Goal: Information Seeking & Learning: Learn about a topic

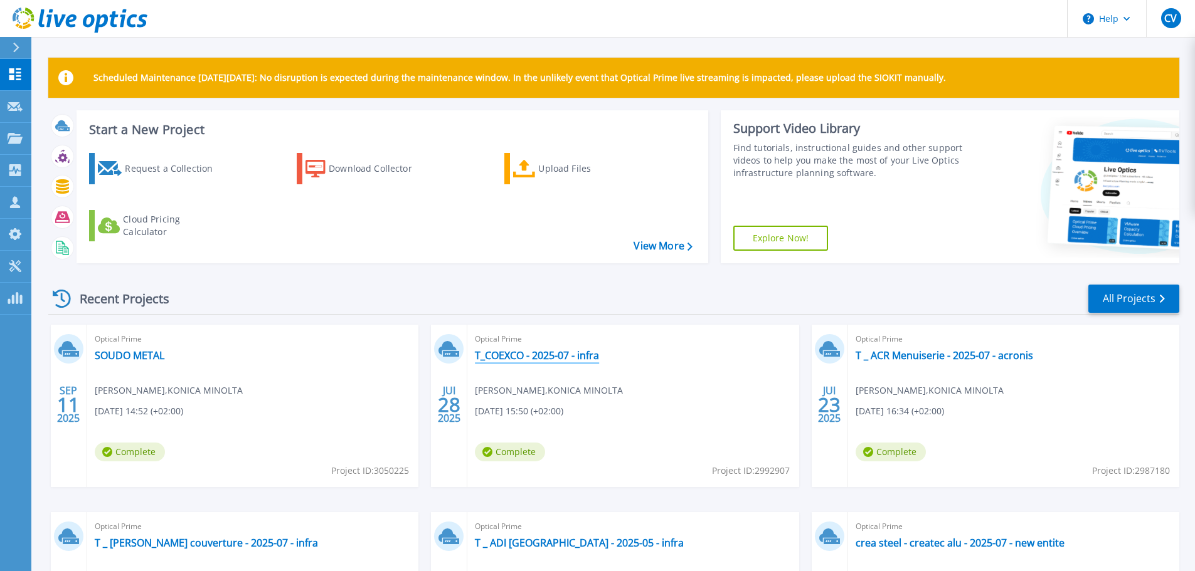
click at [572, 357] on link "T_COEXCO - 2025-07 - infra" at bounding box center [537, 355] width 124 height 13
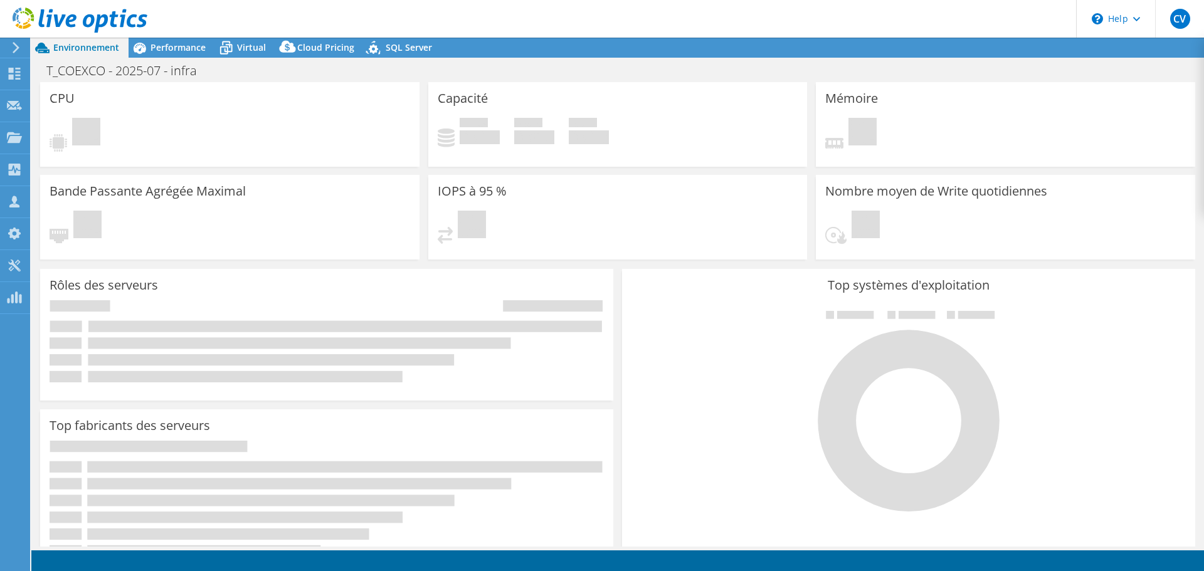
select select "EULondon"
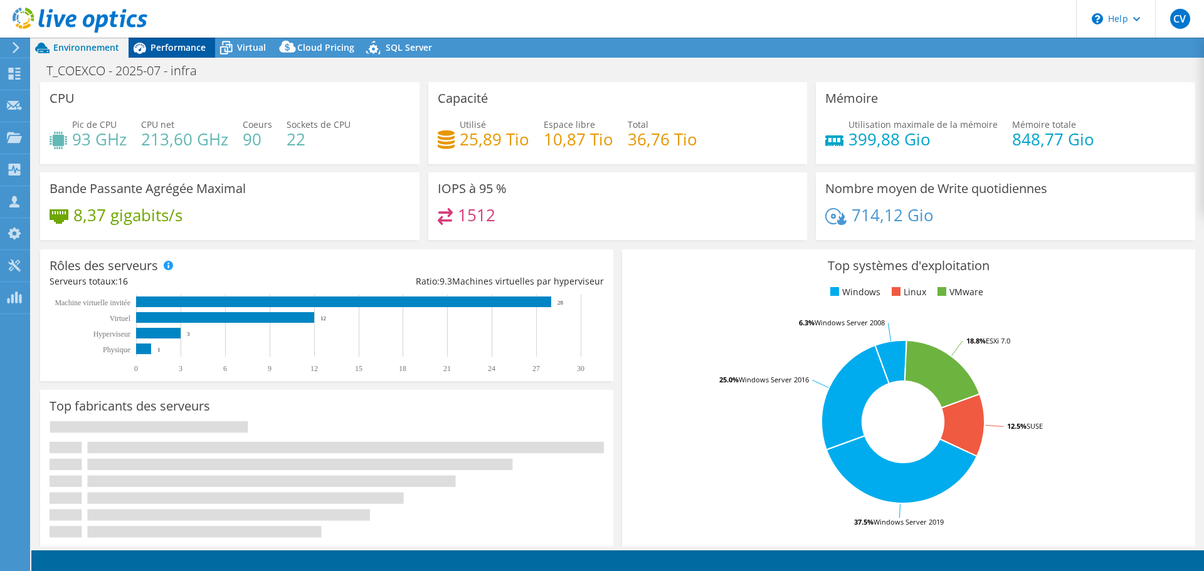
click at [183, 51] on span "Performance" at bounding box center [178, 47] width 55 height 12
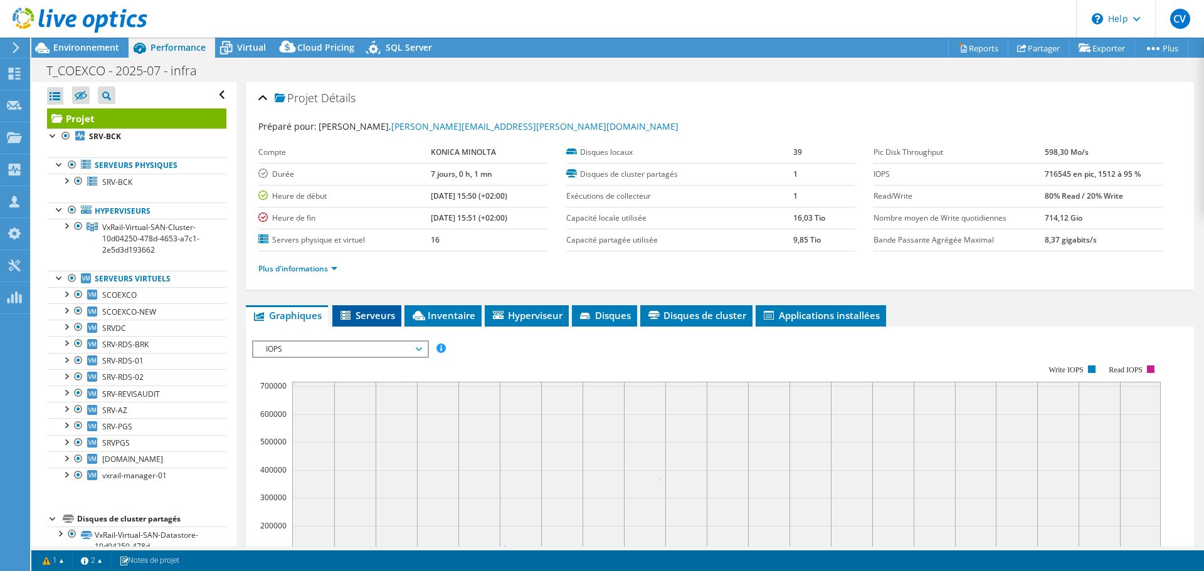
click at [386, 315] on span "Serveurs" at bounding box center [367, 315] width 56 height 13
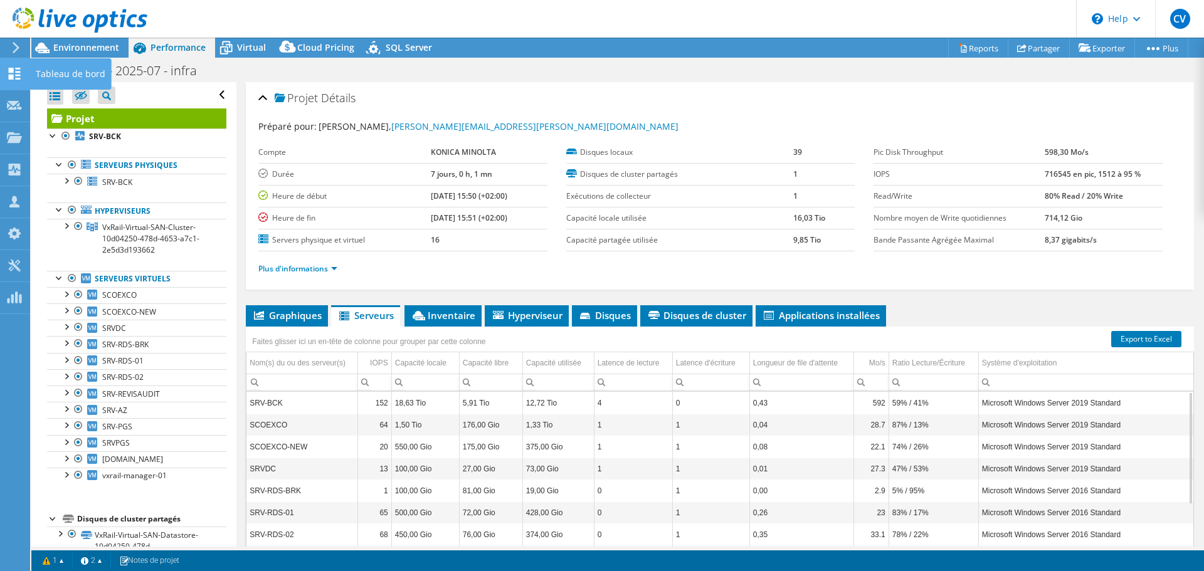
click at [16, 69] on use at bounding box center [15, 74] width 12 height 12
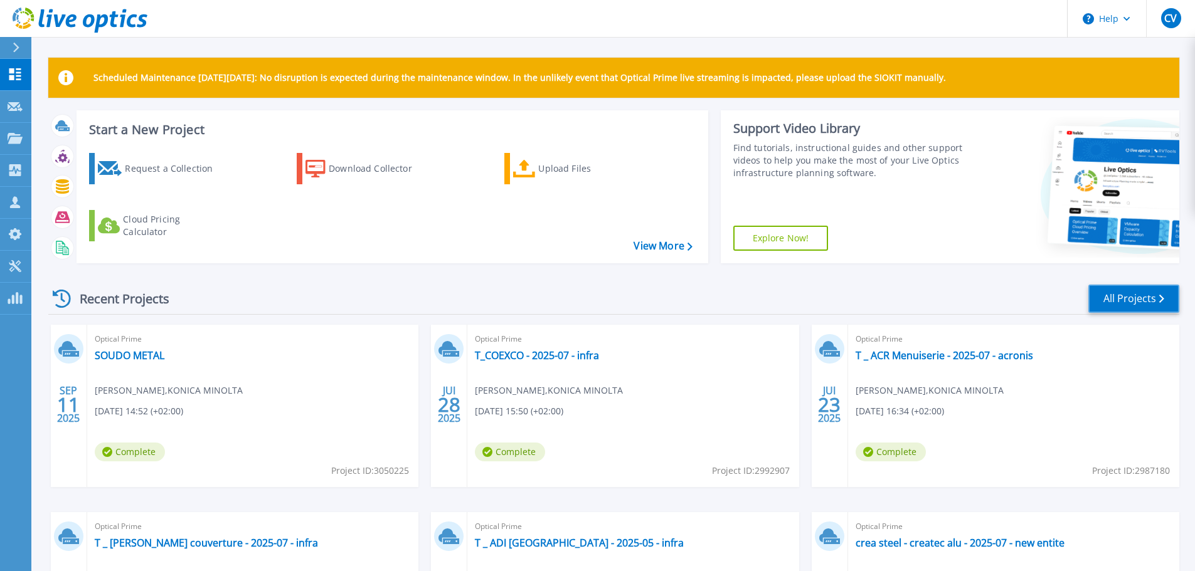
click at [1115, 293] on link "All Projects" at bounding box center [1133, 299] width 91 height 28
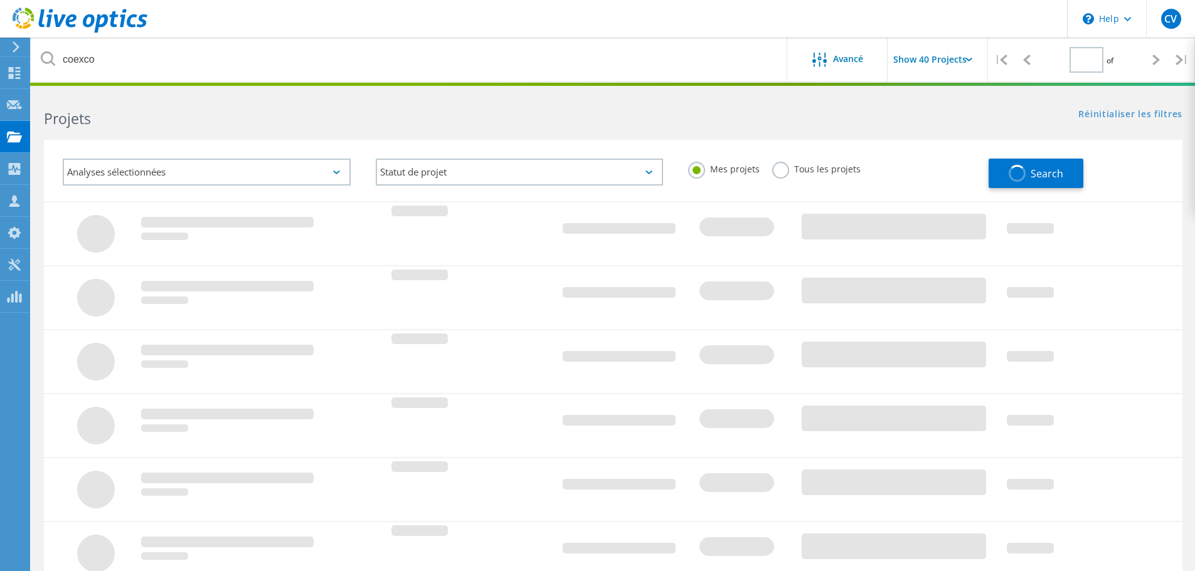
type input "1"
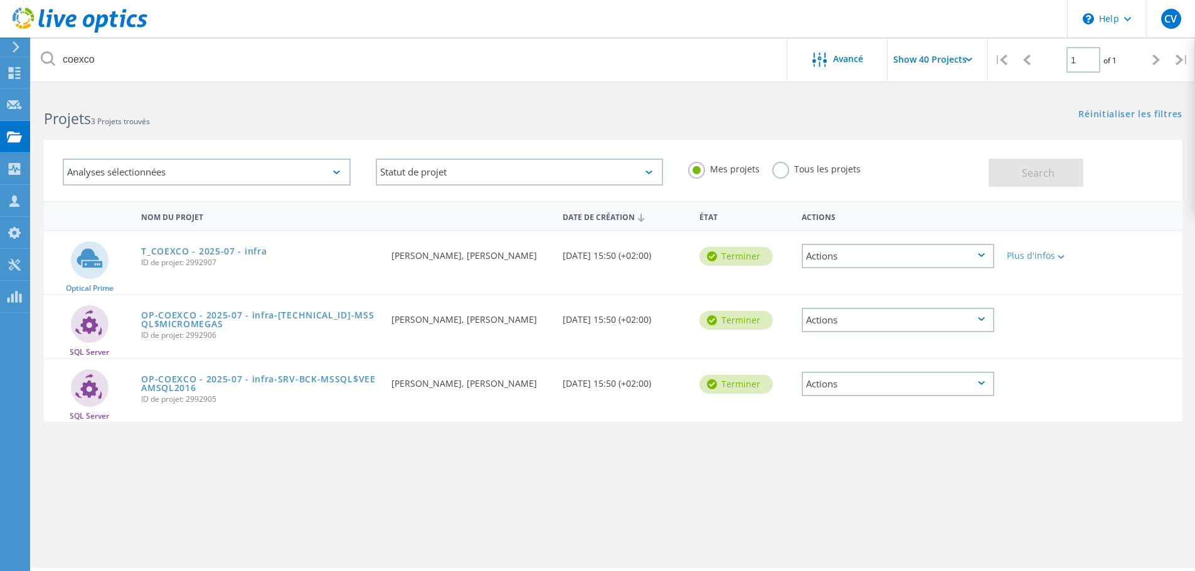
click at [329, 25] on header "\n Help Explore Helpful Articles Contact Support CV Partenaire christophe vince…" at bounding box center [597, 19] width 1195 height 38
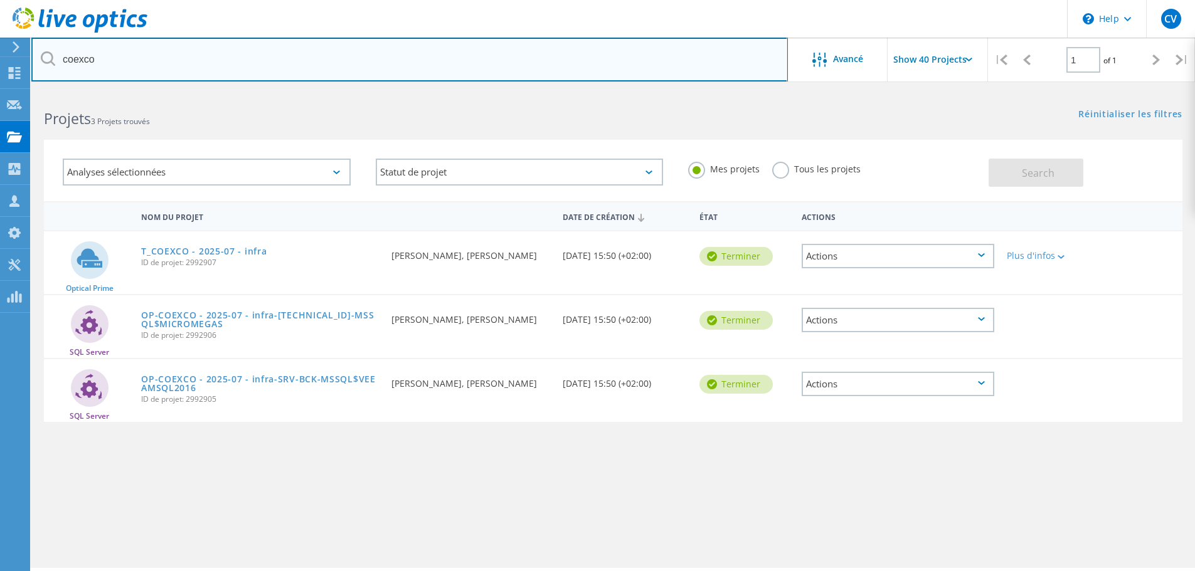
click at [312, 45] on input "coexco" at bounding box center [409, 60] width 756 height 44
drag, startPoint x: 225, startPoint y: 50, endPoint x: 0, endPoint y: 50, distance: 224.5
click at [0, 91] on div "\n Help Explore Helpful Articles Contact Support CV Partenaire christophe vince…" at bounding box center [597, 348] width 1195 height 515
drag, startPoint x: 180, startPoint y: 53, endPoint x: 60, endPoint y: 53, distance: 119.8
click at [60, 53] on input "coexco" at bounding box center [409, 60] width 756 height 44
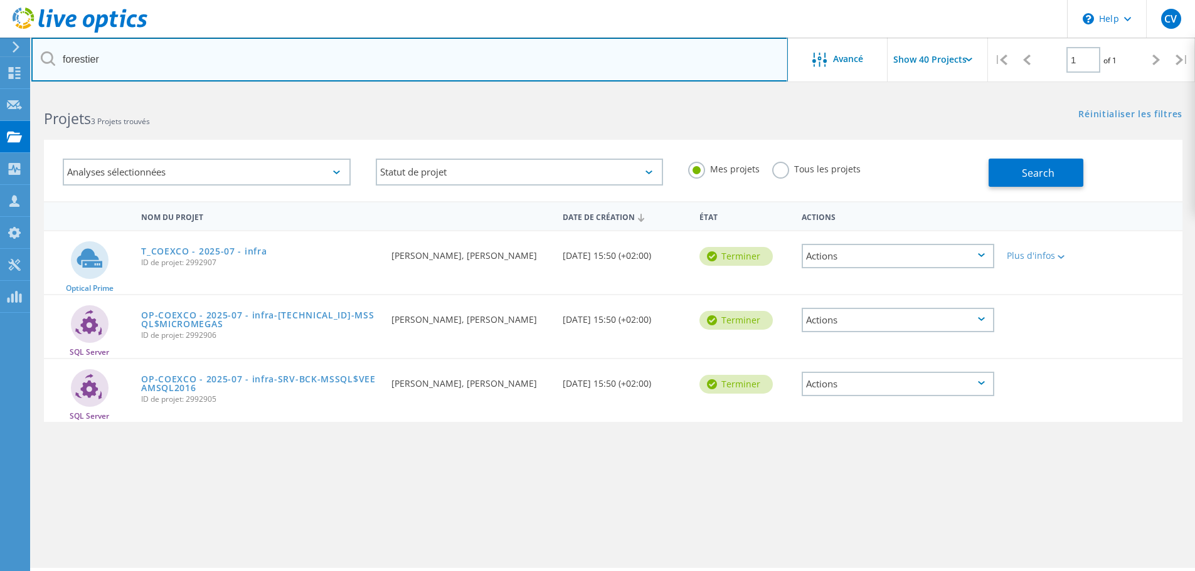
type input "forestier"
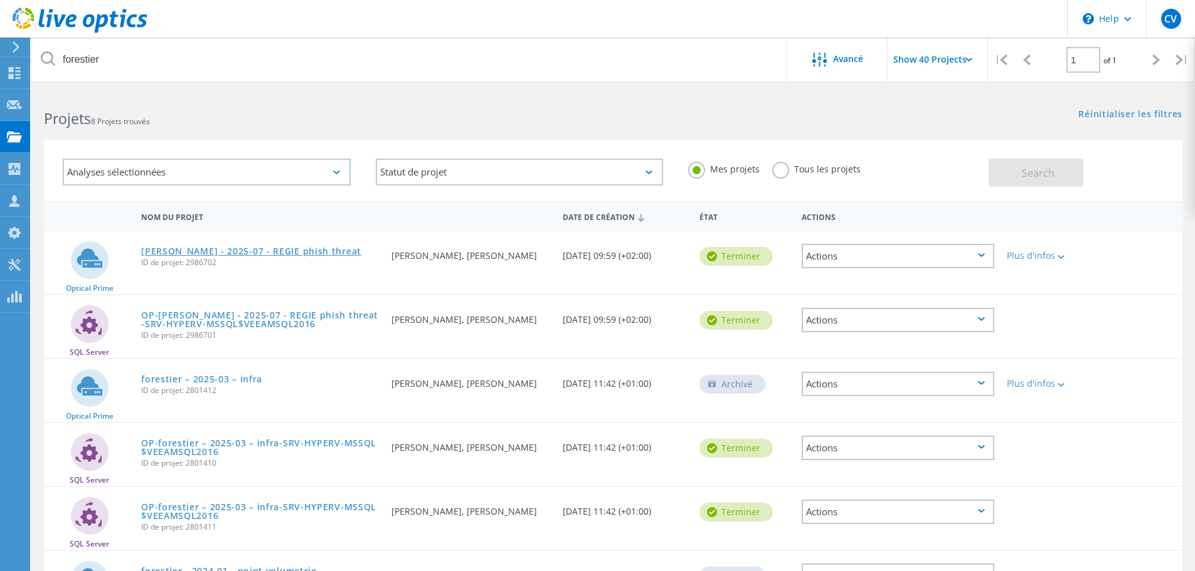
click at [304, 252] on link "[PERSON_NAME] - 2025-07 - REGIE phish threat" at bounding box center [251, 251] width 220 height 9
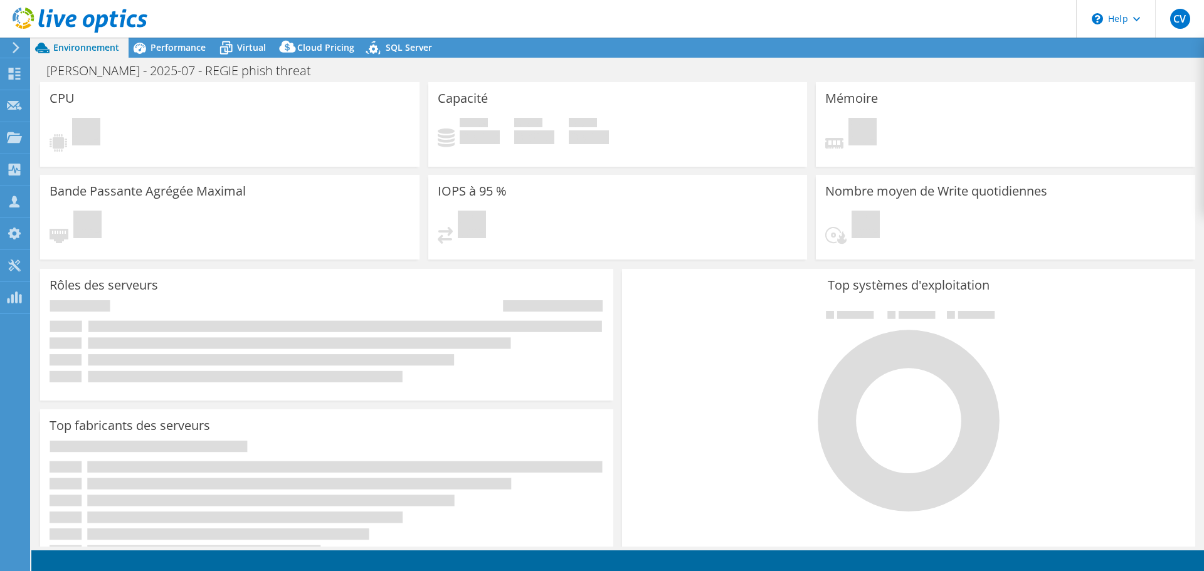
select select "USD"
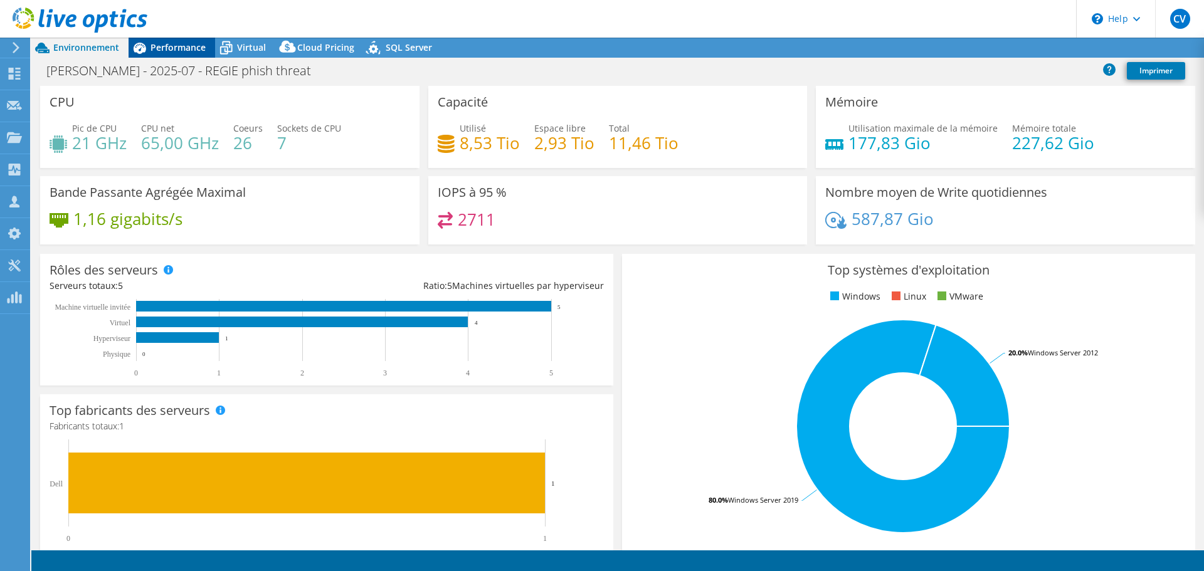
click at [185, 48] on span "Performance" at bounding box center [178, 47] width 55 height 12
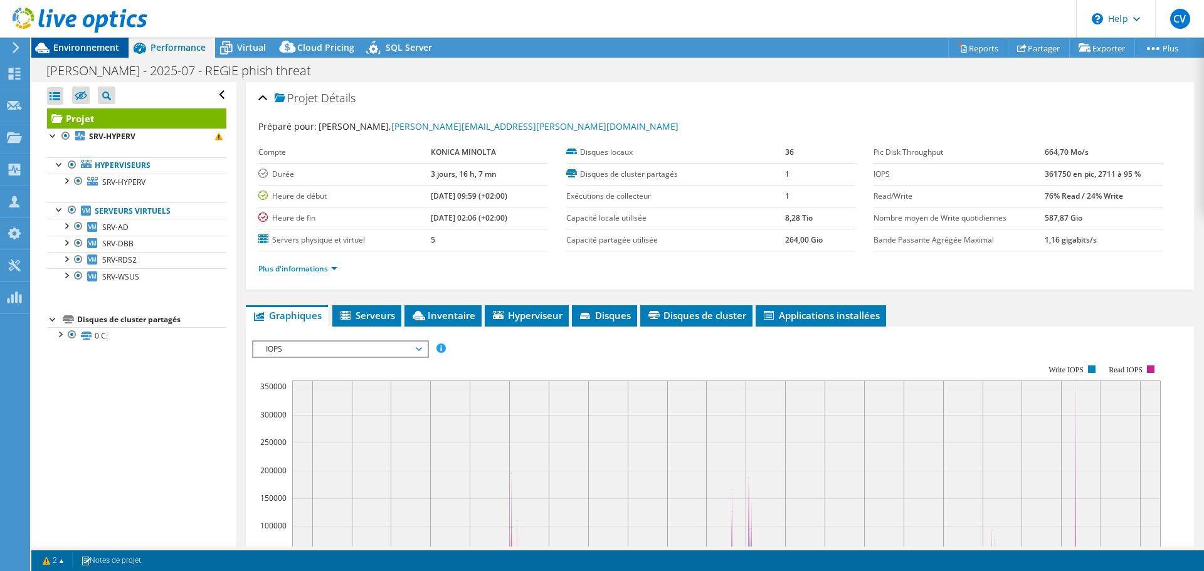
click at [90, 44] on span "Environnement" at bounding box center [86, 47] width 66 height 12
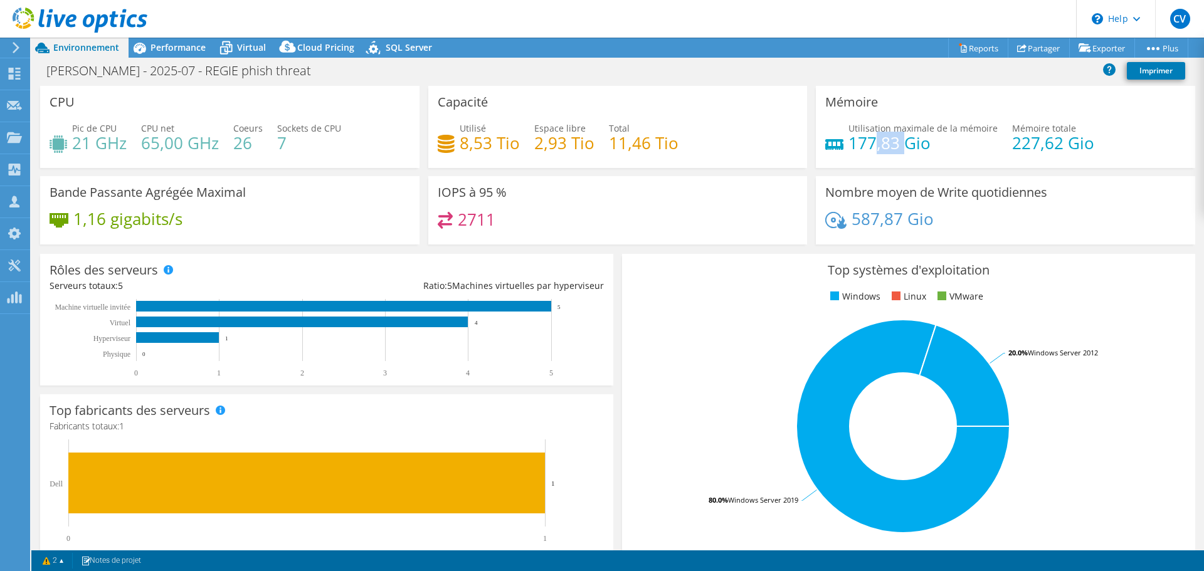
drag, startPoint x: 871, startPoint y: 142, endPoint x: 923, endPoint y: 141, distance: 52.1
click at [923, 141] on h4 "177,83 Gio" at bounding box center [923, 143] width 149 height 14
click at [1000, 141] on div "Utilisation maximale de la mémoire 177,83 Gio Mémoire totale 227,62 Gio" at bounding box center [1005, 142] width 361 height 41
drag, startPoint x: 496, startPoint y: 142, endPoint x: 555, endPoint y: 144, distance: 59.0
click at [504, 144] on h4 "8,53 Tio" at bounding box center [490, 143] width 60 height 14
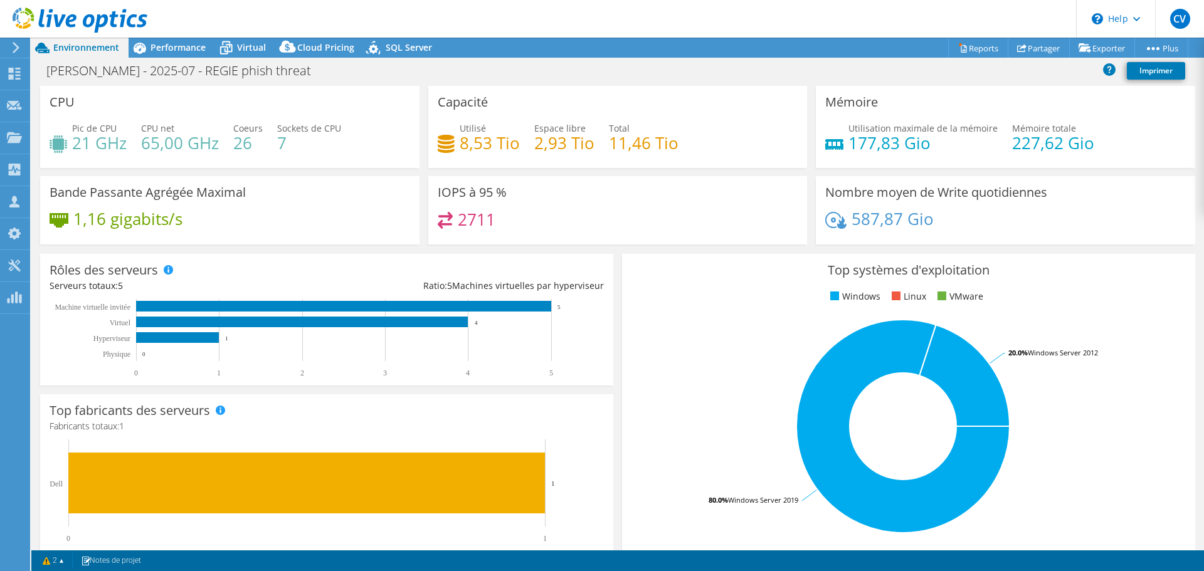
drag, startPoint x: 570, startPoint y: 141, endPoint x: 628, endPoint y: 143, distance: 58.4
click at [572, 141] on h4 "2,93 Tio" at bounding box center [564, 143] width 60 height 14
drag, startPoint x: 647, startPoint y: 142, endPoint x: 658, endPoint y: 142, distance: 10.7
click at [651, 142] on h4 "11,46 Tio" at bounding box center [644, 143] width 70 height 14
click at [630, 146] on h4 "11,46 Tio" at bounding box center [644, 143] width 70 height 14
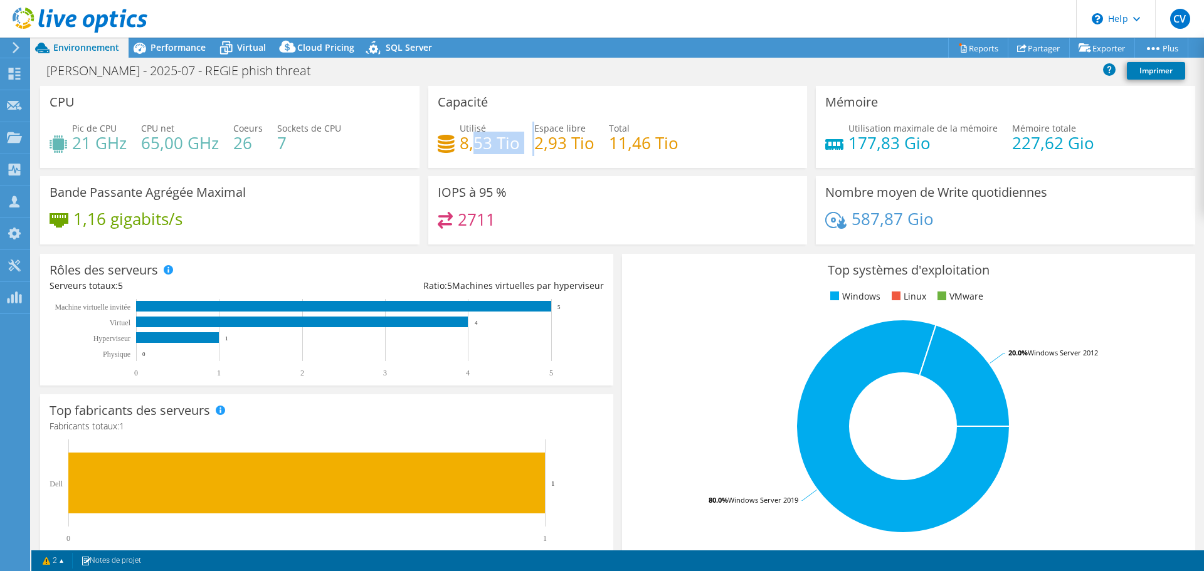
drag, startPoint x: 473, startPoint y: 140, endPoint x: 529, endPoint y: 140, distance: 56.5
click at [529, 140] on div "Utilisé 8,53 Tio Espace libre 2,93 Tio Total 11,46 Tio" at bounding box center [618, 142] width 361 height 41
click at [609, 140] on h4 "11,46 Tio" at bounding box center [644, 143] width 70 height 14
click at [639, 140] on h4 "11,46 Tio" at bounding box center [644, 143] width 70 height 14
drag, startPoint x: 667, startPoint y: 149, endPoint x: 602, endPoint y: 143, distance: 66.1
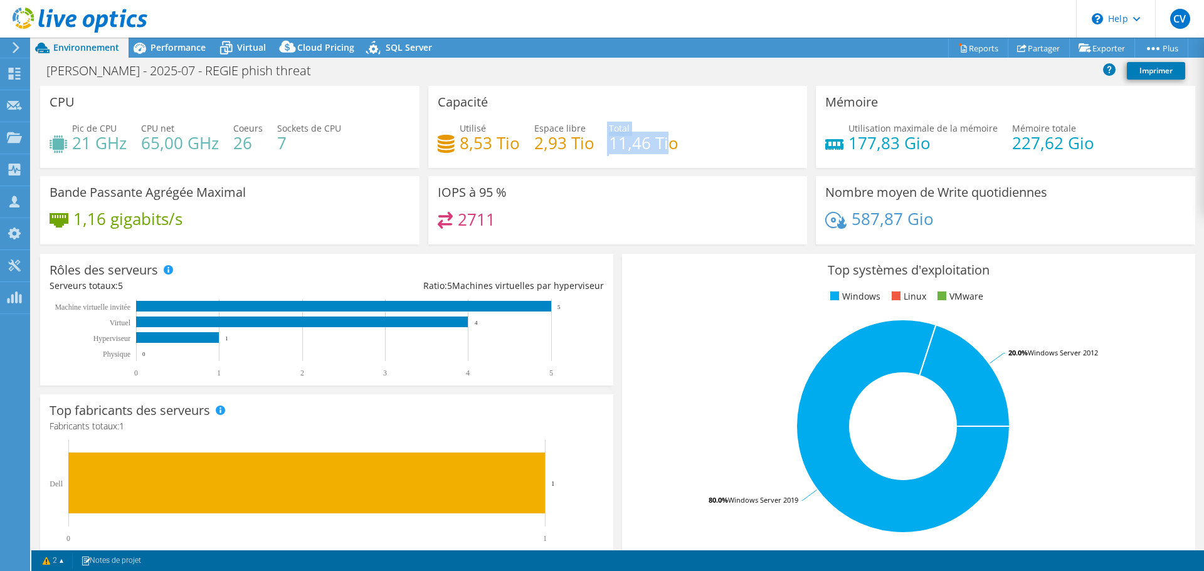
click at [602, 143] on div "Utilisé 8,53 Tio Espace libre 2,93 Tio Total 11,46 Tio" at bounding box center [618, 142] width 361 height 41
click at [553, 144] on h4 "2,93 Tio" at bounding box center [564, 143] width 60 height 14
click at [194, 48] on span "Performance" at bounding box center [178, 47] width 55 height 12
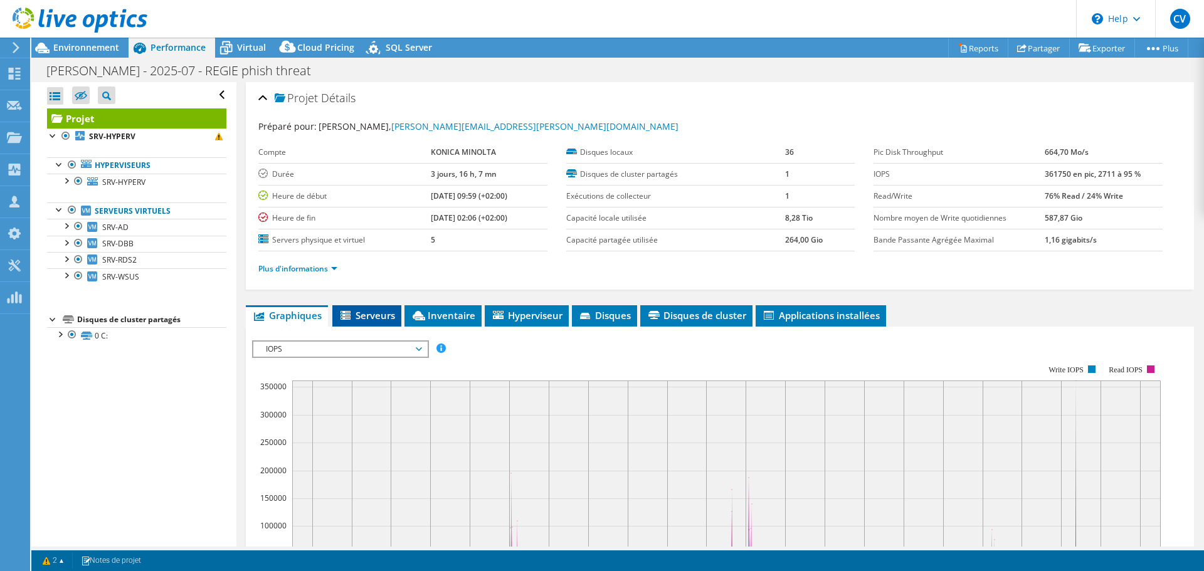
click at [394, 314] on span "Serveurs" at bounding box center [367, 315] width 56 height 13
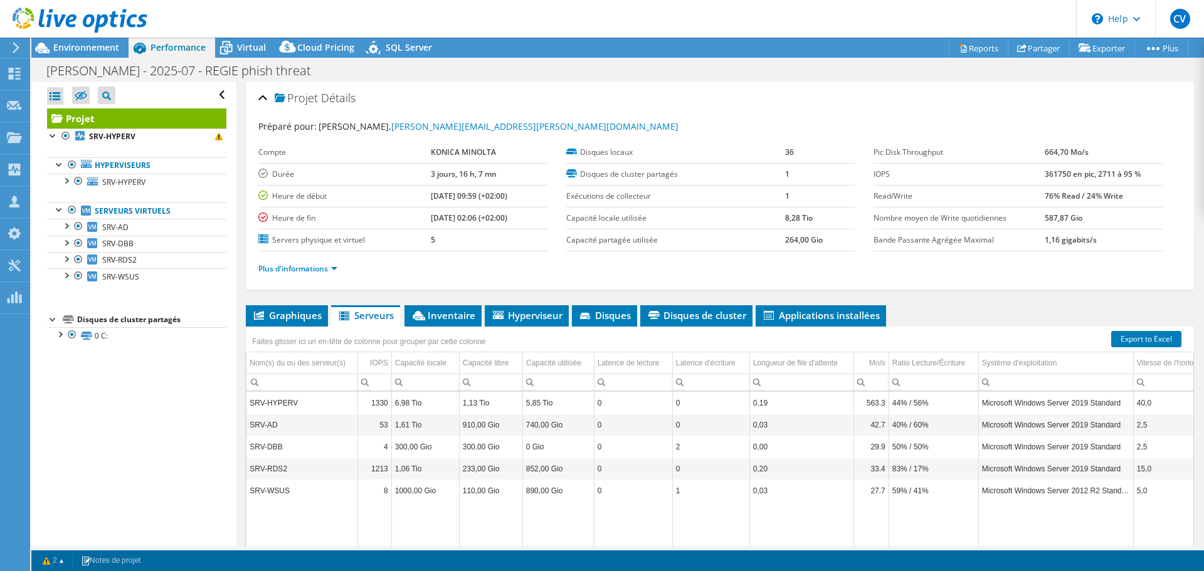
scroll to position [63, 0]
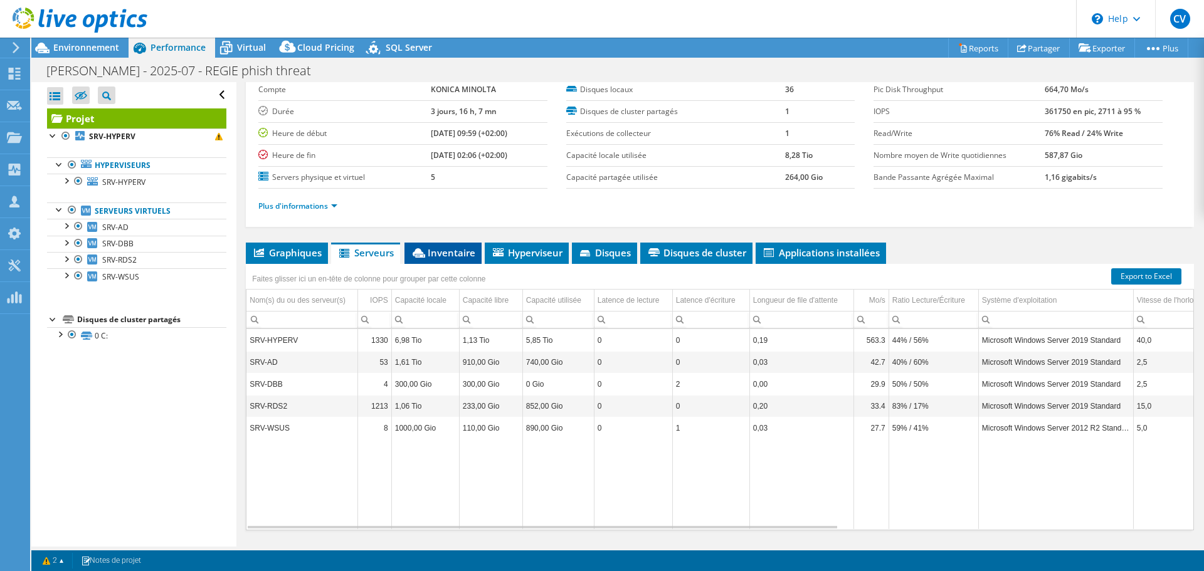
click at [440, 253] on span "Inventaire" at bounding box center [443, 253] width 65 height 13
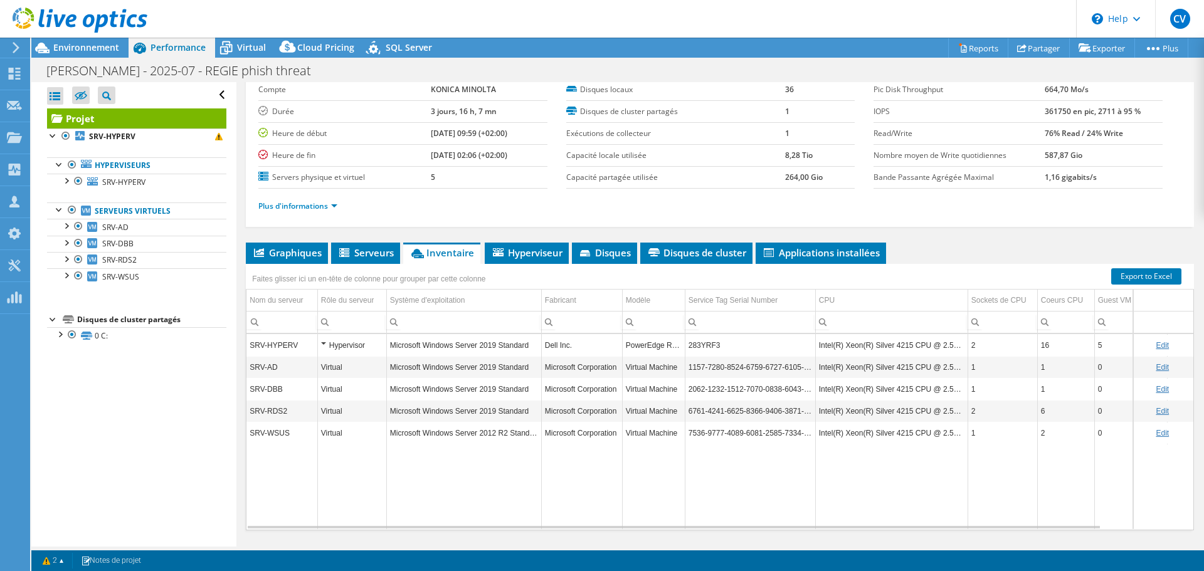
click at [724, 349] on td "283YRF3" at bounding box center [750, 345] width 130 height 22
